Goal: Task Accomplishment & Management: Use online tool/utility

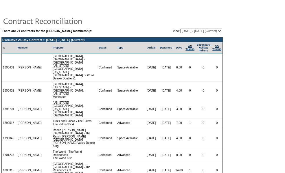
click at [193, 30] on select "08/06/08 - 08/31/09 09/01/09 - 08/31/10 09/01/10 - 08/31/11 09/01/11 - 08/31/12…" at bounding box center [201, 31] width 42 height 5
select select "120628"
click at [180, 29] on select "08/06/08 - 08/31/09 09/01/09 - 08/31/10 09/01/10 - 08/31/11 09/01/11 - 08/31/12…" at bounding box center [201, 31] width 42 height 5
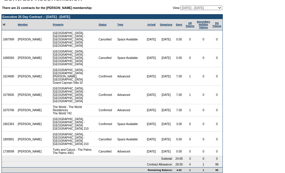
click at [209, 12] on td "There are 21 contracts for the Steve Mack membership: View: 08/06/08 - 08/31/09…" at bounding box center [111, 89] width 221 height 168
click at [209, 9] on select "08/06/08 - 08/31/09 09/01/09 - 08/31/10 09/01/10 - 08/31/11 09/01/11 - 08/31/12…" at bounding box center [201, 7] width 42 height 5
select select "126191"
click at [180, 6] on select "08/06/08 - 08/31/09 09/01/09 - 08/31/10 09/01/10 - 08/31/11 09/01/11 - 08/31/12…" at bounding box center [201, 7] width 42 height 5
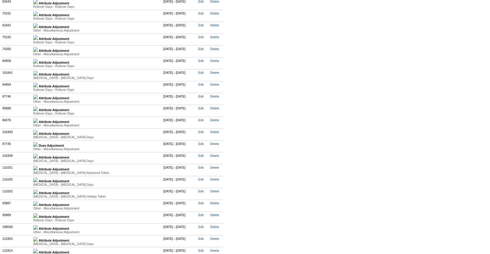
scroll to position [1551, 0]
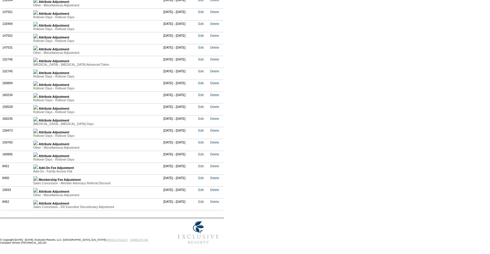
click at [38, 155] on img at bounding box center [35, 154] width 5 height 5
